Goal: Task Accomplishment & Management: Use online tool/utility

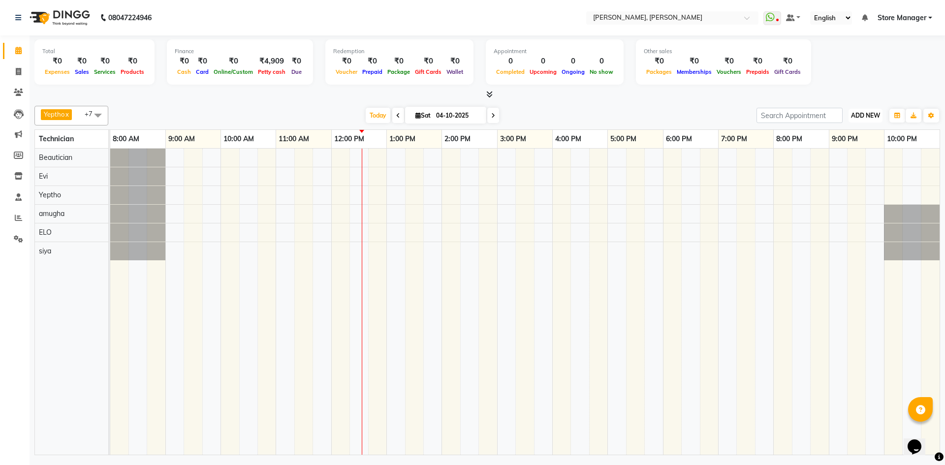
click at [869, 114] on span "ADD NEW" at bounding box center [865, 115] width 29 height 7
click at [840, 158] on link "Add Expense" at bounding box center [843, 160] width 78 height 13
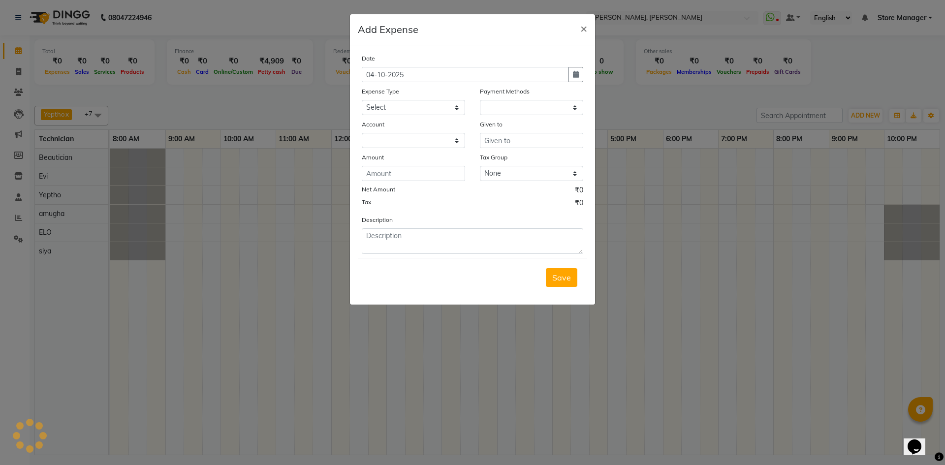
select select "1"
select select "6254"
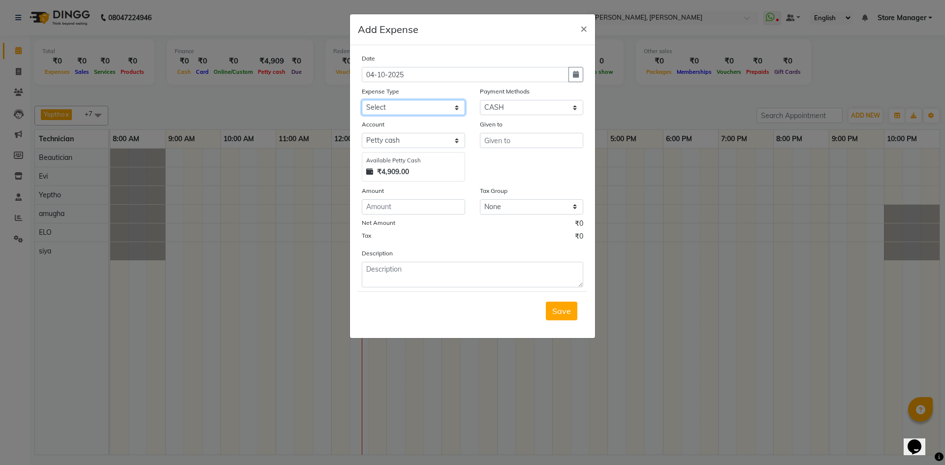
click at [416, 108] on select "Select acetone Advance Salary bank deposite Battery cell BBMP Beauty products B…" at bounding box center [413, 107] width 103 height 15
select select "3136"
drag, startPoint x: 416, startPoint y: 109, endPoint x: 435, endPoint y: 188, distance: 80.8
click at [416, 109] on select "Select acetone Advance Salary bank deposite Battery cell BBMP Beauty products B…" at bounding box center [413, 107] width 103 height 15
click at [435, 211] on input "number" at bounding box center [413, 206] width 103 height 15
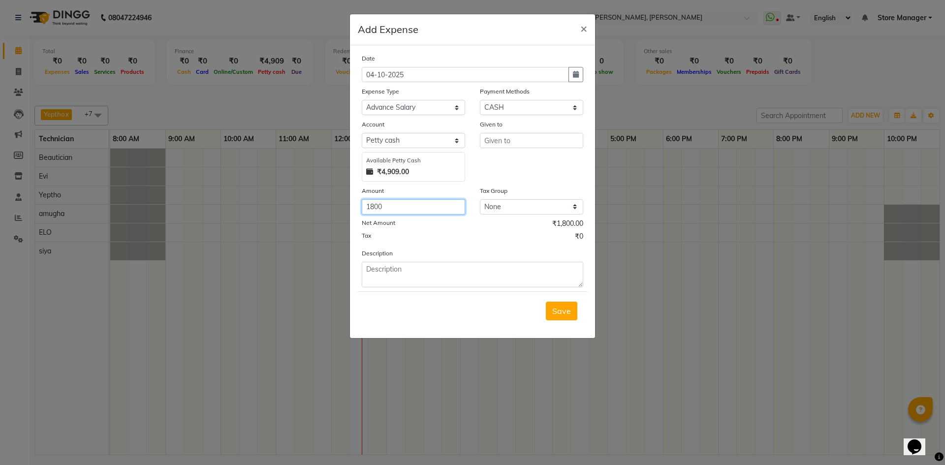
type input "1800"
click at [534, 139] on input "text" at bounding box center [531, 140] width 103 height 15
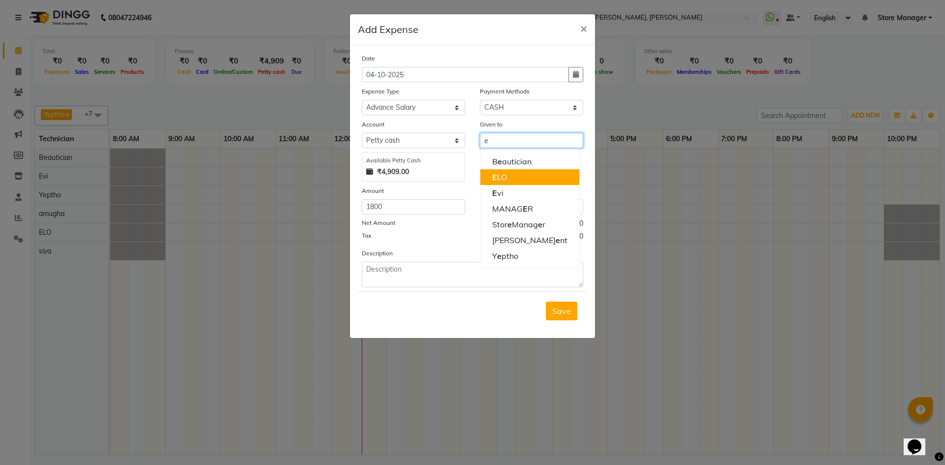
click at [509, 181] on button "E LO" at bounding box center [529, 177] width 99 height 16
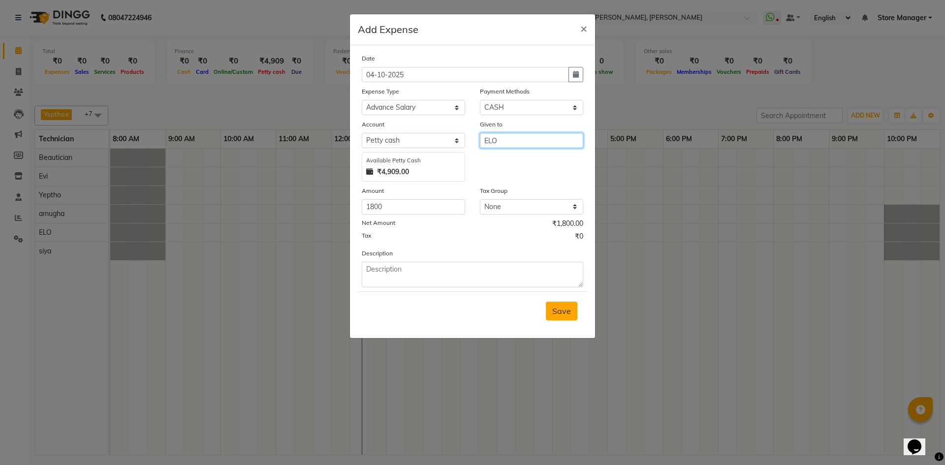
type input "ELO"
click at [567, 309] on span "Save" at bounding box center [561, 311] width 19 height 10
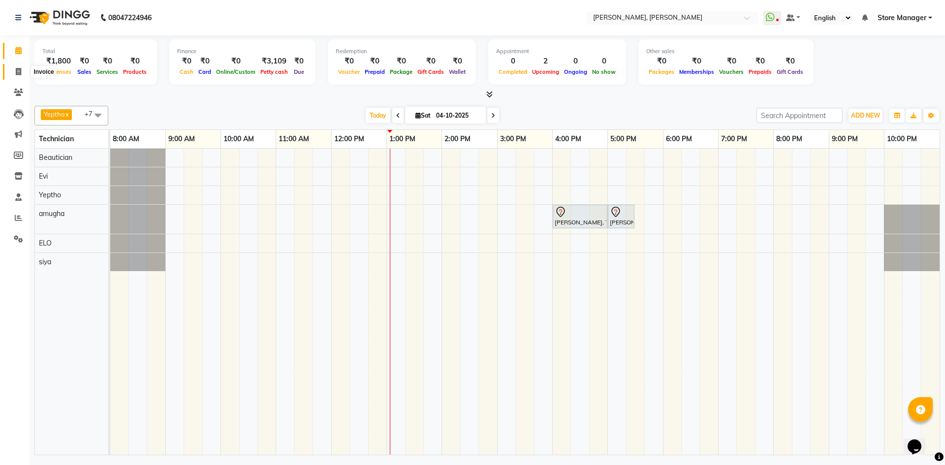
click at [21, 71] on icon at bounding box center [18, 71] width 5 height 7
select select "7173"
select select "service"
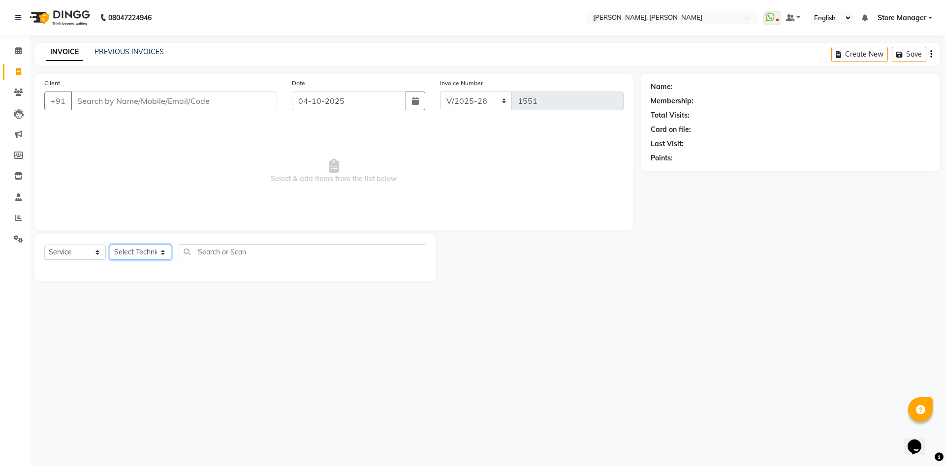
click at [148, 251] on select "Select Technician" at bounding box center [141, 252] width 62 height 15
select select "78696"
click at [110, 245] on select "Select Technician amugha Beautician ELO Evi MANAGER Priya Singh Sathish siya St…" at bounding box center [141, 252] width 62 height 15
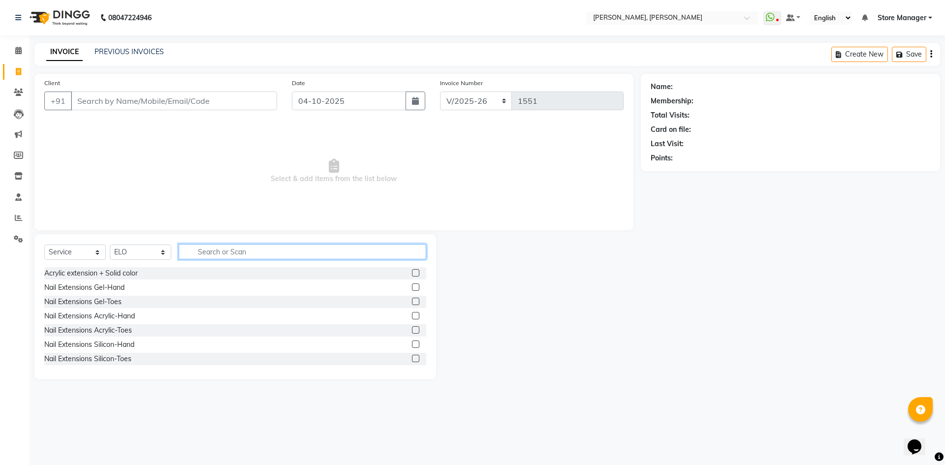
click at [237, 253] on input "text" at bounding box center [303, 251] width 248 height 15
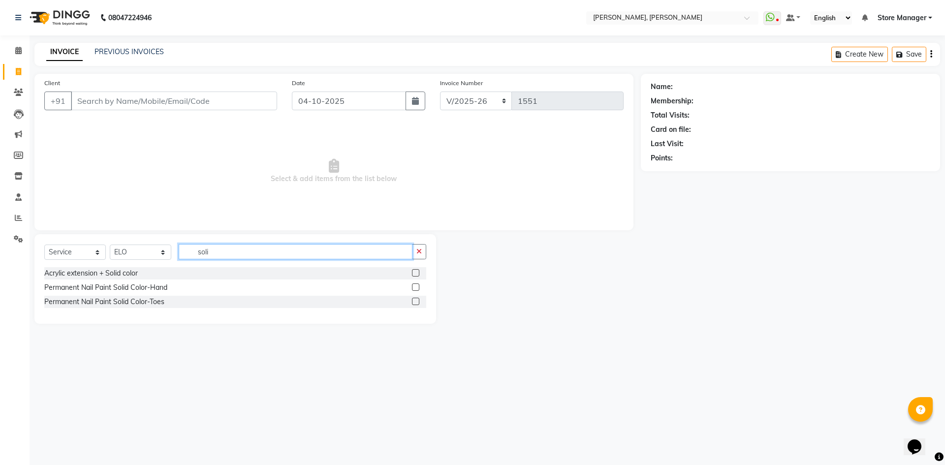
type input "soli"
click at [417, 287] on label at bounding box center [415, 287] width 7 height 7
click at [417, 287] on input "checkbox" at bounding box center [415, 288] width 6 height 6
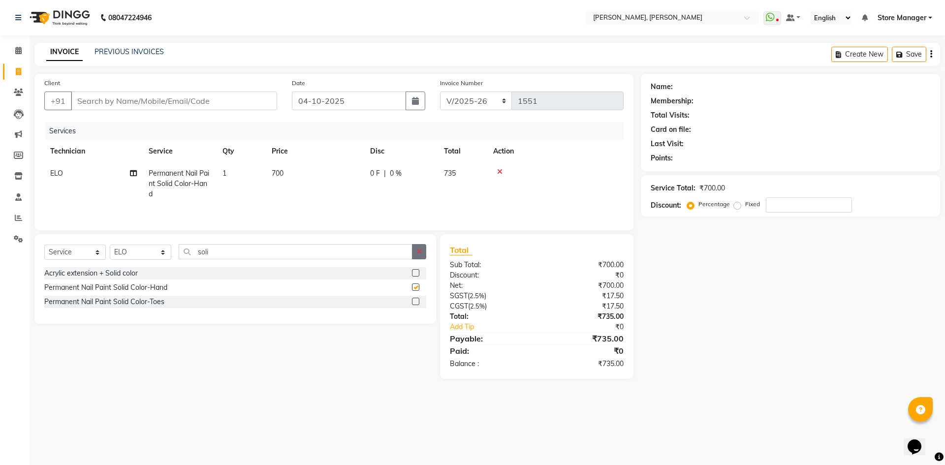
checkbox input "false"
drag, startPoint x: 423, startPoint y: 256, endPoint x: 364, endPoint y: 254, distance: 58.6
click at [422, 256] on button "button" at bounding box center [419, 251] width 14 height 15
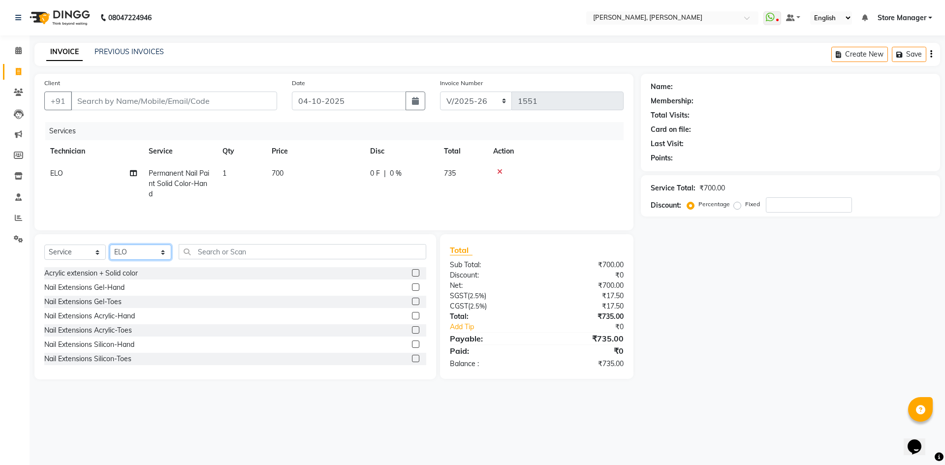
click at [137, 252] on select "Select Technician amugha Beautician ELO Evi MANAGER Priya Singh Sathish siya St…" at bounding box center [141, 252] width 62 height 15
select select "90383"
click at [110, 245] on select "Select Technician amugha Beautician ELO Evi MANAGER Priya Singh Sathish siya St…" at bounding box center [141, 252] width 62 height 15
click at [230, 247] on input "text" at bounding box center [303, 251] width 248 height 15
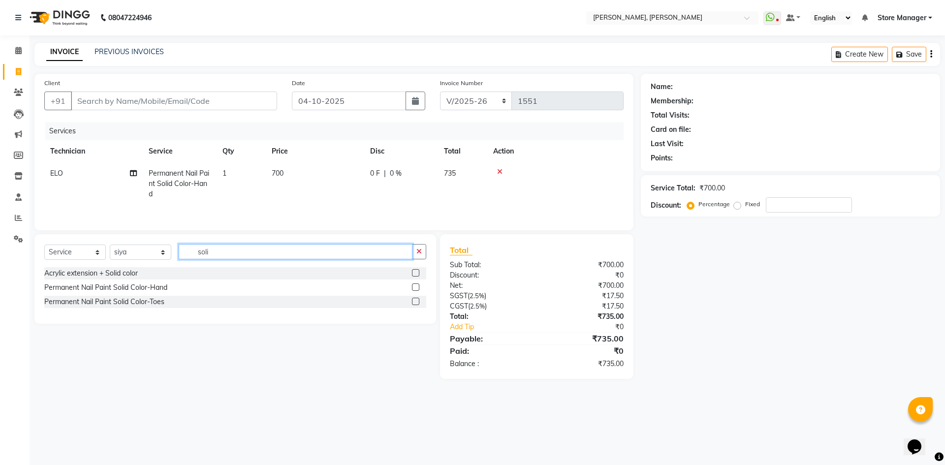
type input "soli"
click at [413, 285] on label at bounding box center [415, 287] width 7 height 7
click at [413, 285] on input "checkbox" at bounding box center [415, 288] width 6 height 6
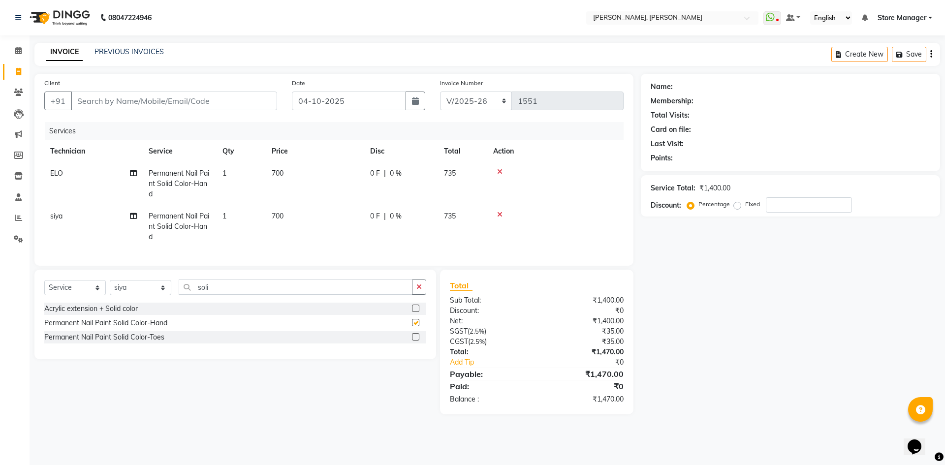
checkbox input "false"
drag, startPoint x: 425, startPoint y: 296, endPoint x: 415, endPoint y: 295, distance: 10.4
click at [425, 295] on button "button" at bounding box center [419, 287] width 14 height 15
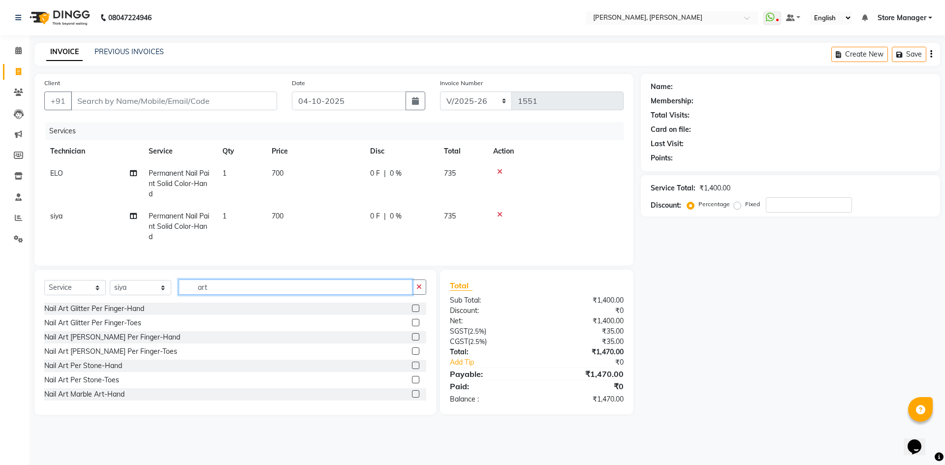
type input "art"
click at [412, 312] on label at bounding box center [415, 308] width 7 height 7
click at [412, 312] on input "checkbox" at bounding box center [415, 309] width 6 height 6
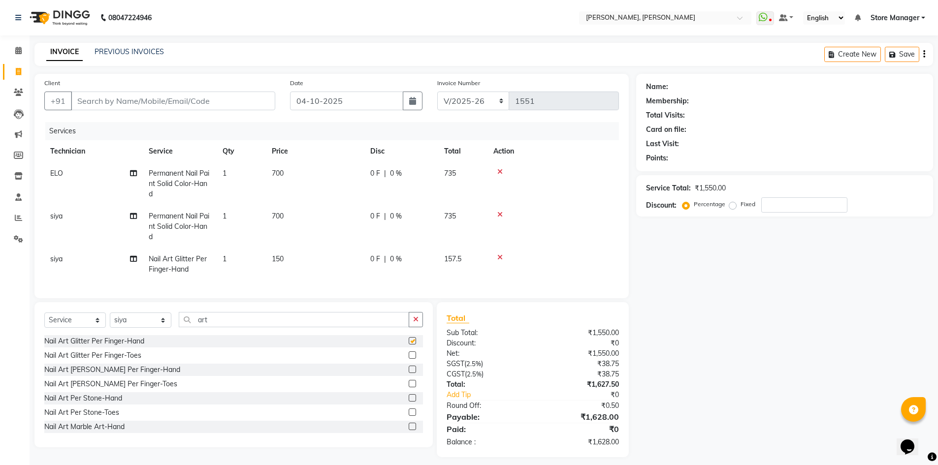
checkbox input "false"
click at [280, 257] on span "150" at bounding box center [278, 259] width 12 height 9
select select "90383"
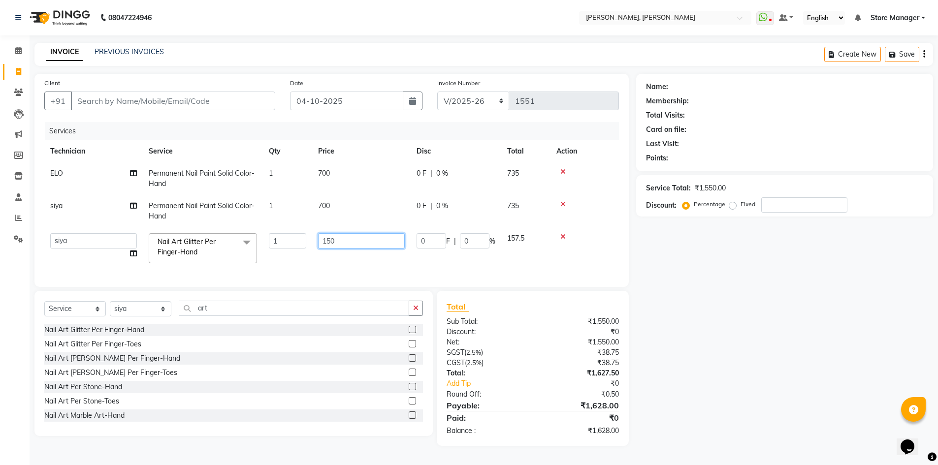
click at [327, 239] on input "150" at bounding box center [361, 240] width 87 height 15
type input "200"
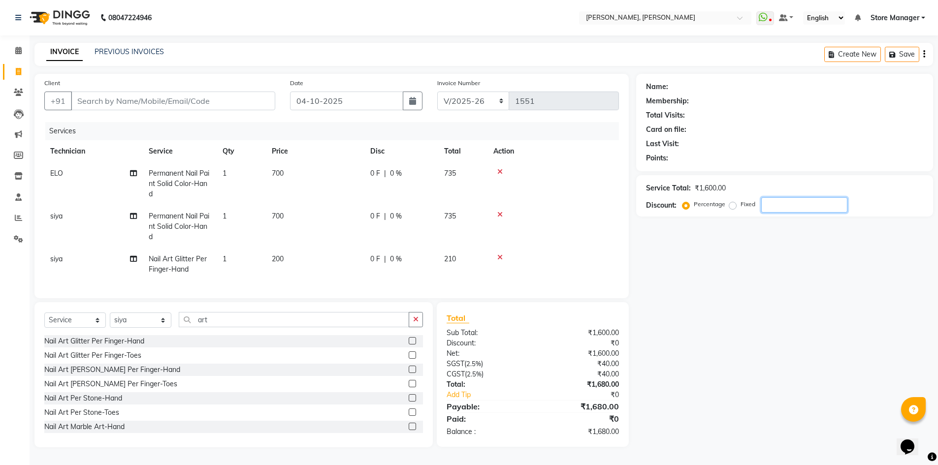
click at [841, 280] on div "Name: Membership: Total Visits: Card on file: Last Visit: Points: Service Total…" at bounding box center [788, 261] width 304 height 374
click at [182, 103] on input "Client" at bounding box center [173, 101] width 204 height 19
type input "9"
type input "0"
type input "9"
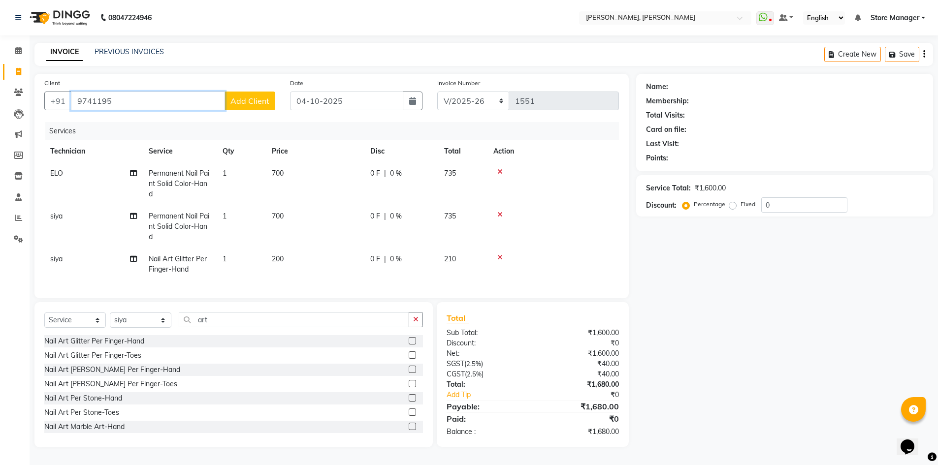
type input "974119"
drag, startPoint x: 83, startPoint y: 99, endPoint x: 212, endPoint y: 95, distance: 129.5
click at [212, 95] on input "974119" at bounding box center [148, 101] width 154 height 19
click at [91, 99] on input "974119" at bounding box center [148, 101] width 154 height 19
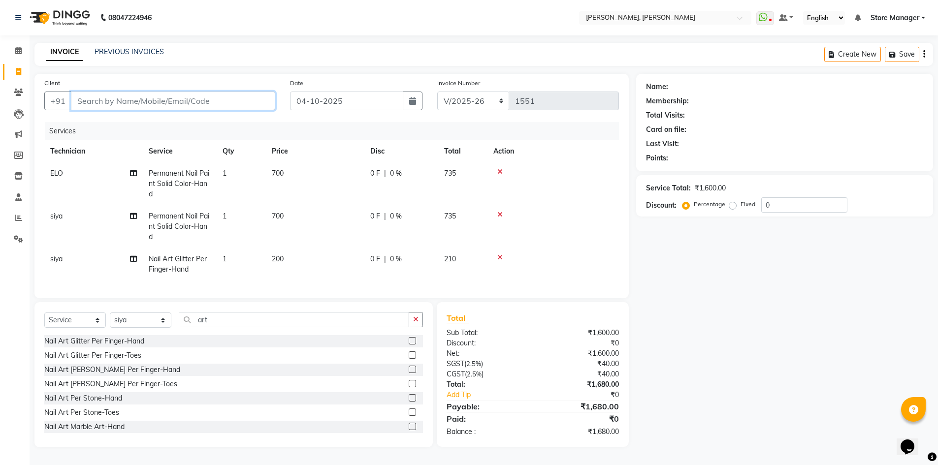
paste input "974119"
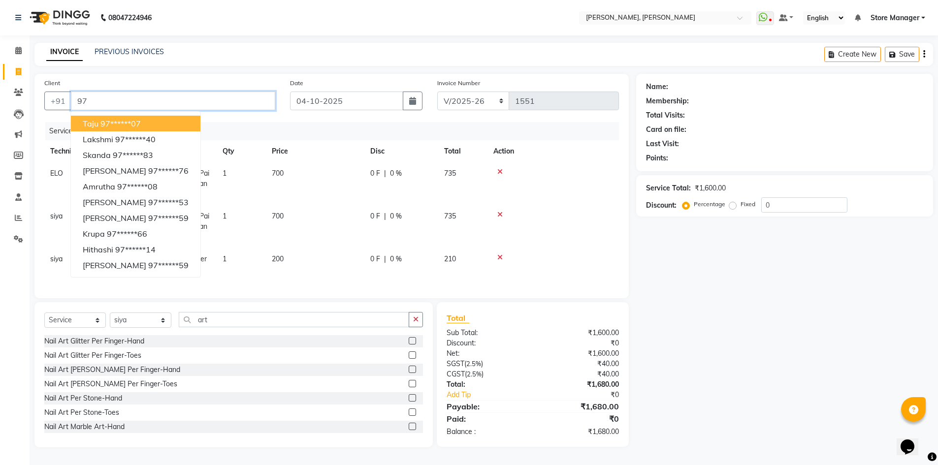
type input "9"
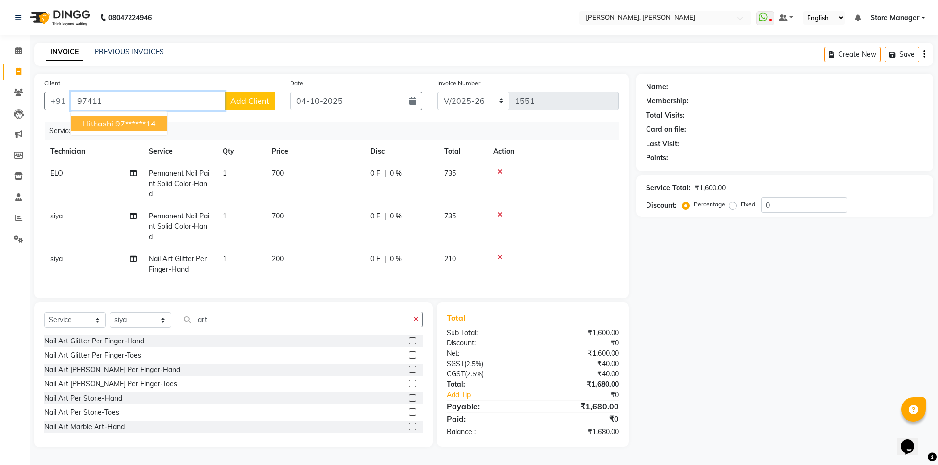
click at [104, 124] on span "Hithashi" at bounding box center [98, 124] width 31 height 10
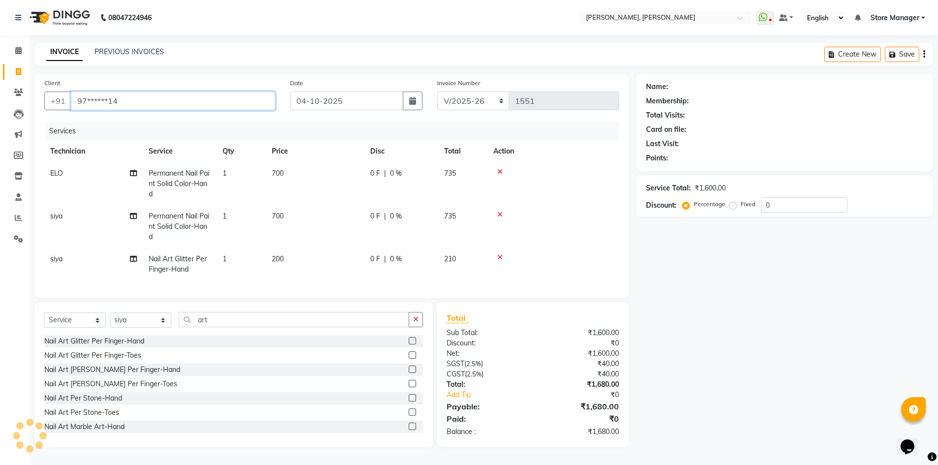
type input "97******14"
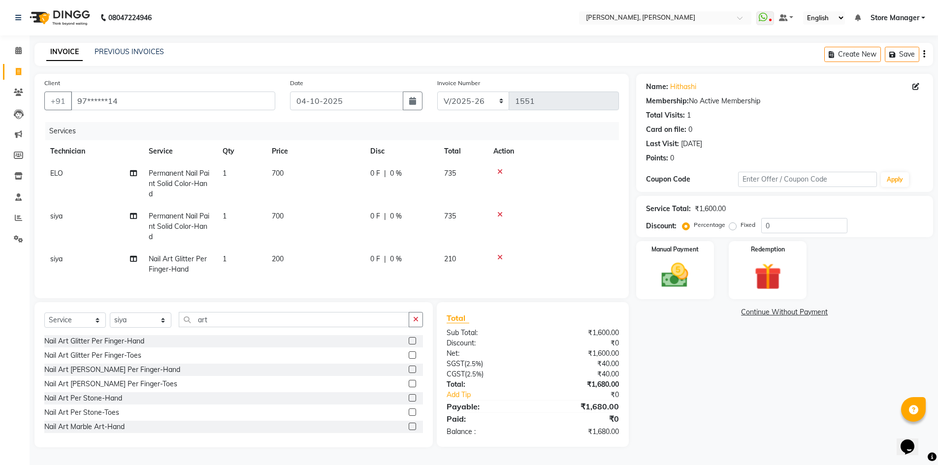
scroll to position [4, 0]
click at [683, 276] on img at bounding box center [674, 275] width 45 height 32
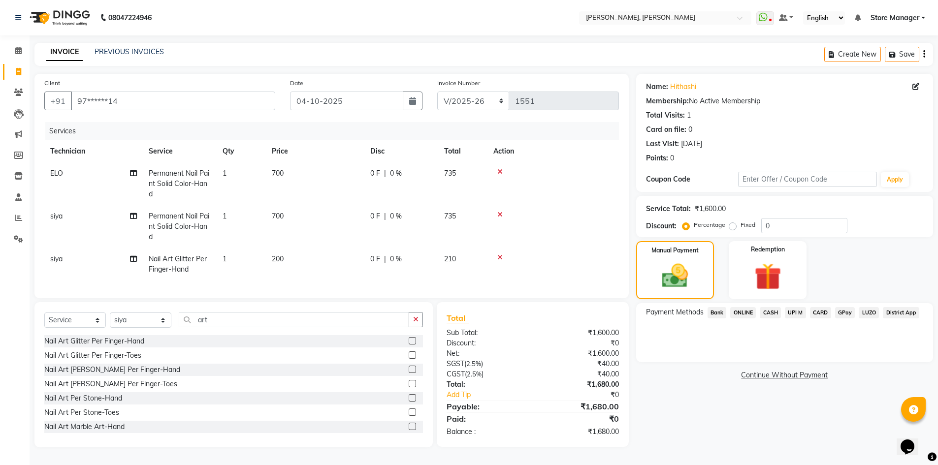
click at [746, 308] on span "ONLINE" at bounding box center [743, 312] width 26 height 11
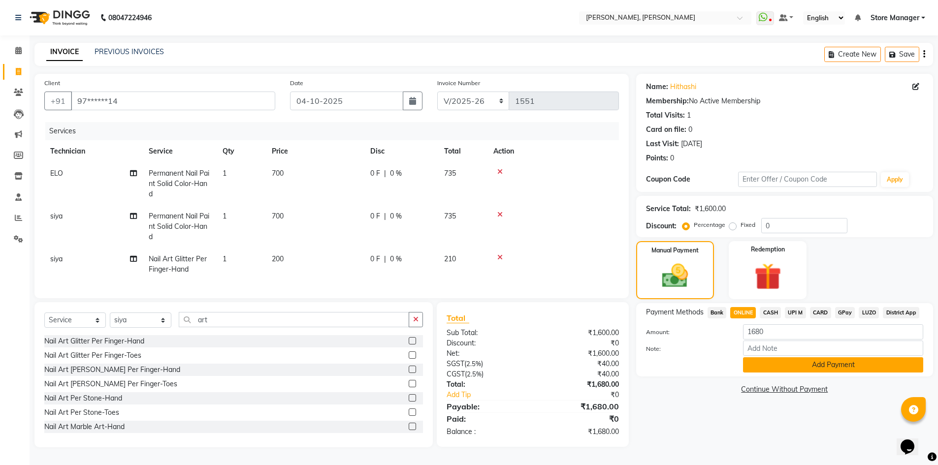
click at [752, 362] on button "Add Payment" at bounding box center [833, 364] width 180 height 15
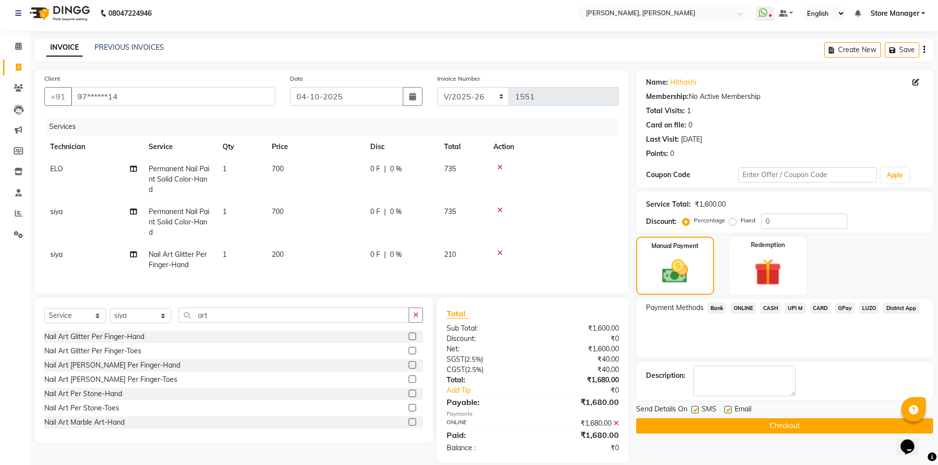
click at [761, 421] on button "Checkout" at bounding box center [784, 425] width 297 height 15
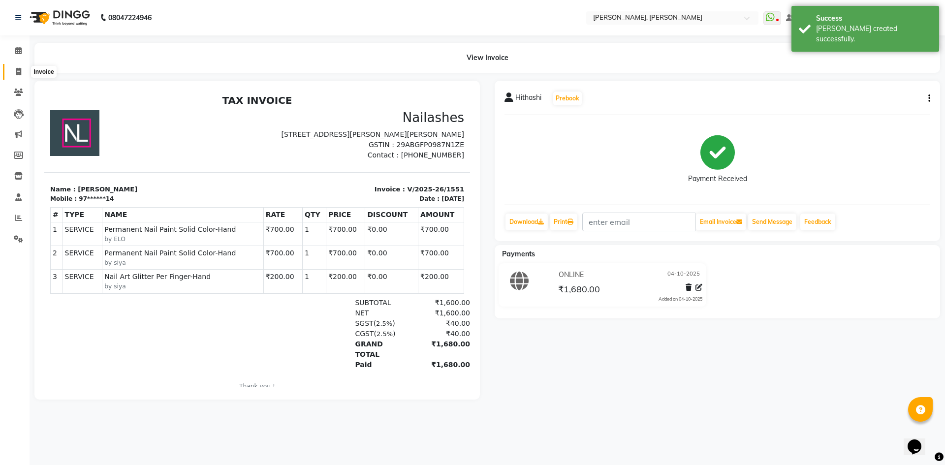
click at [18, 71] on icon at bounding box center [18, 71] width 5 height 7
select select "service"
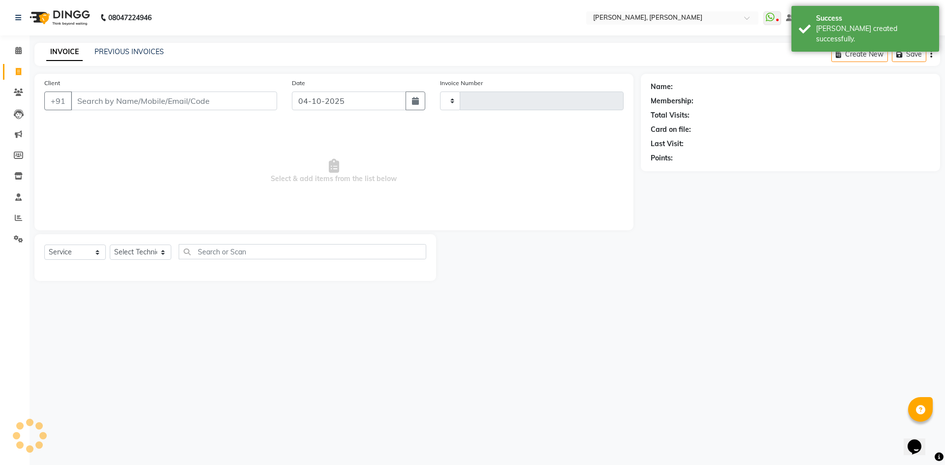
type input "1552"
select select "7173"
